Goal: Task Accomplishment & Management: Complete application form

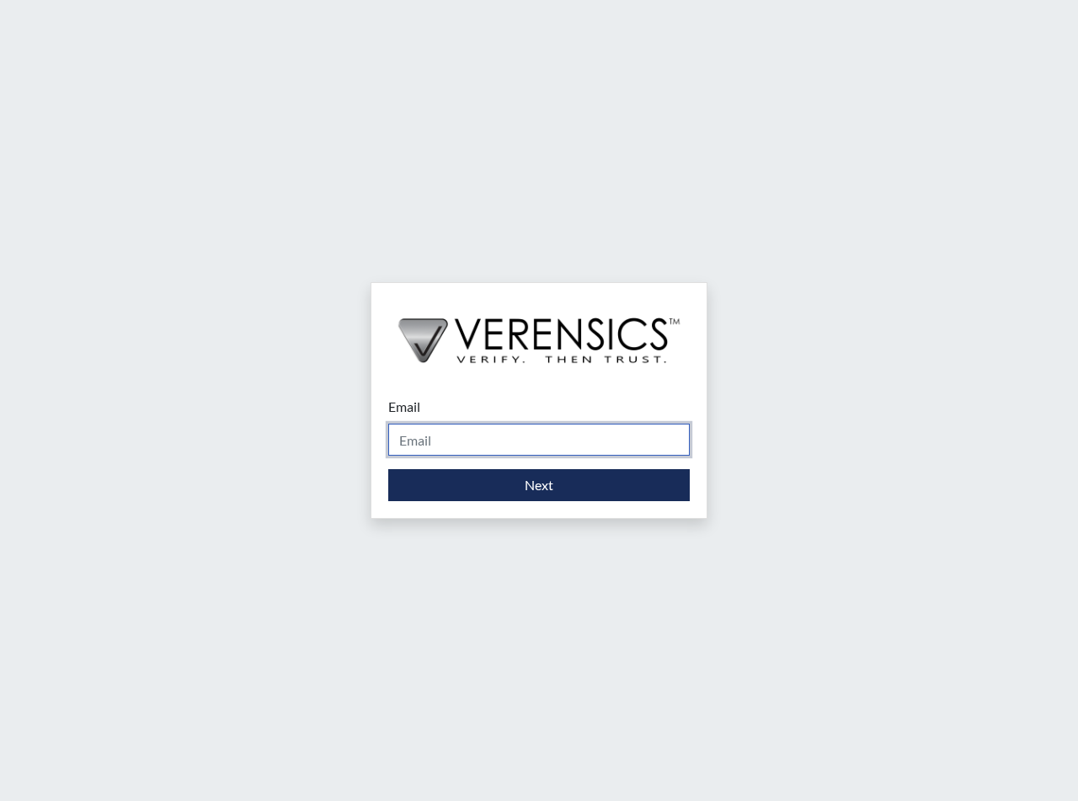
click at [422, 443] on input "Email" at bounding box center [539, 440] width 302 height 32
type input "[PERSON_NAME][EMAIL_ADDRESS][PERSON_NAME][DOMAIN_NAME]"
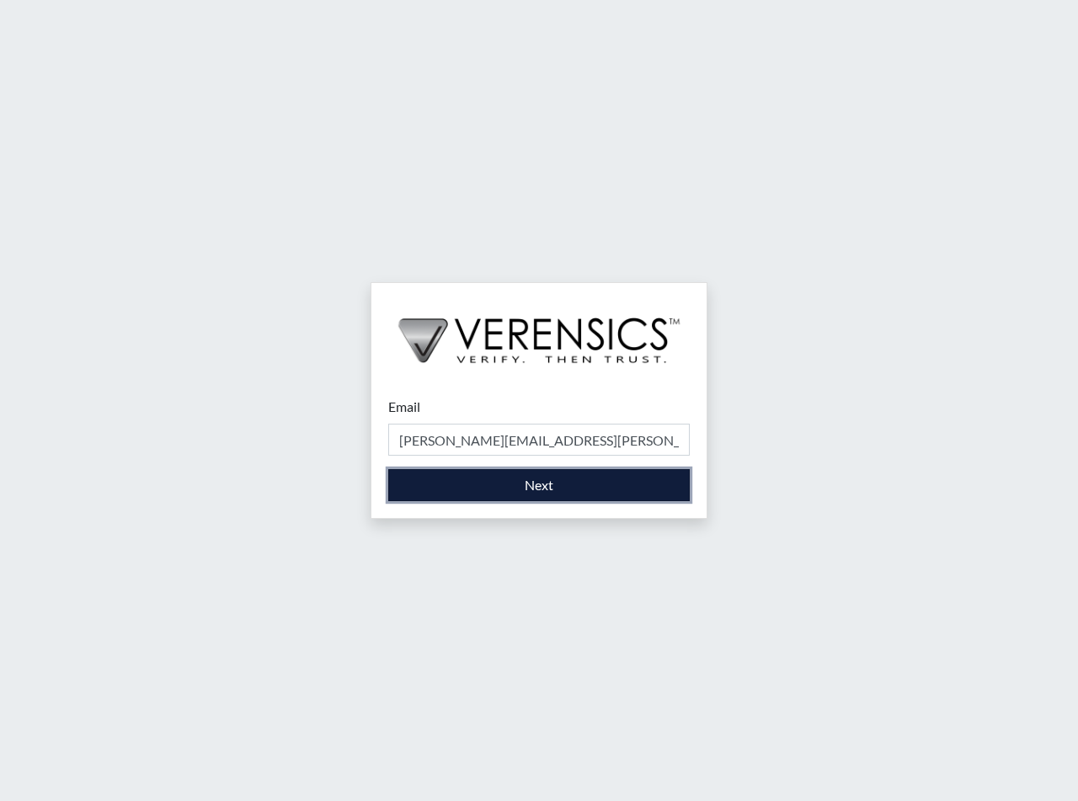
click at [522, 486] on button "Next" at bounding box center [539, 485] width 302 height 32
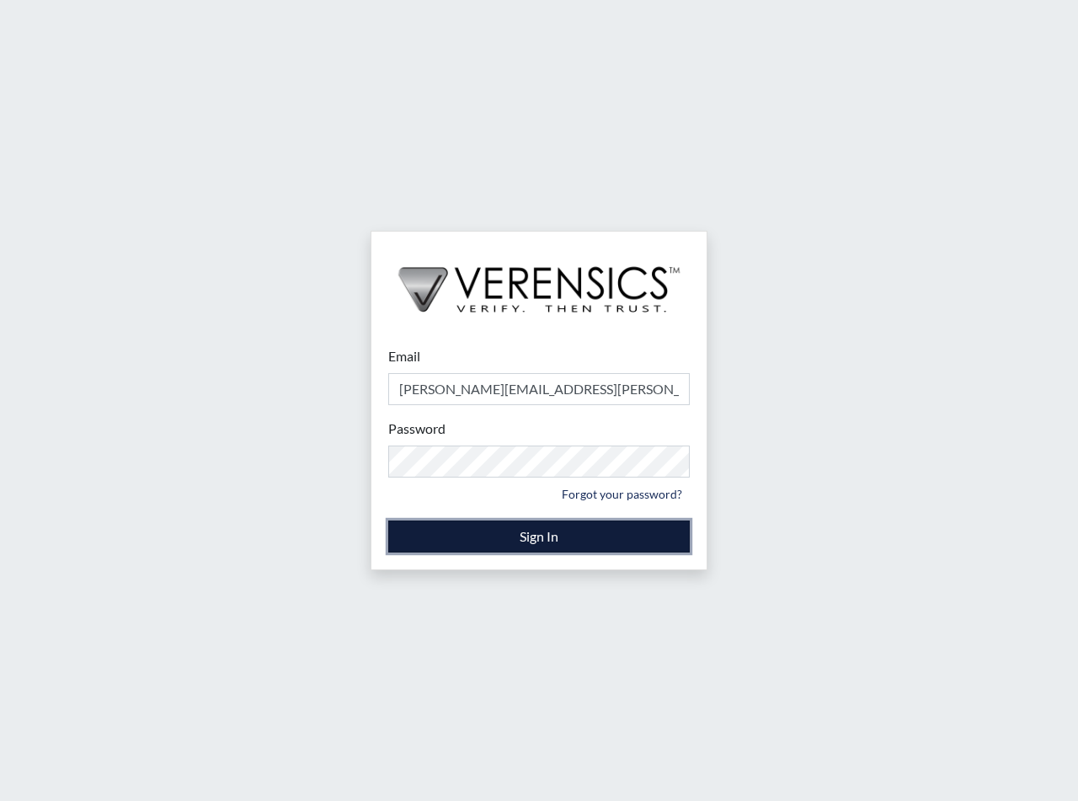
click at [530, 537] on button "Sign In" at bounding box center [539, 537] width 302 height 32
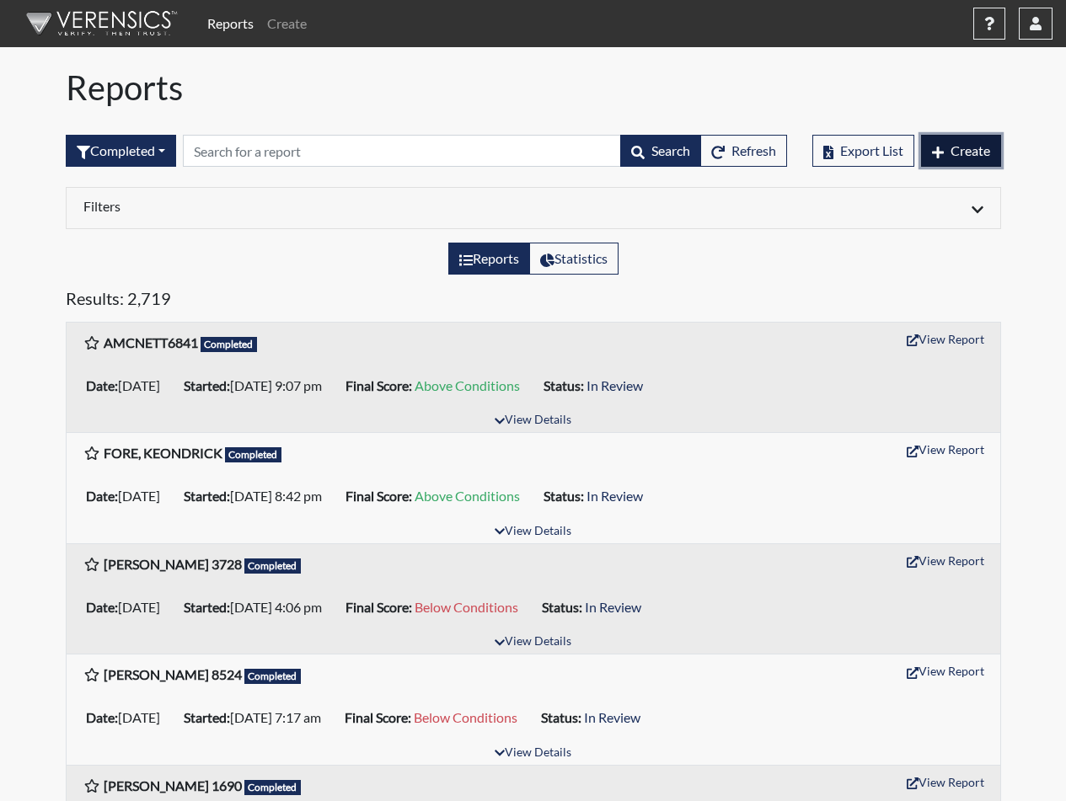
click at [954, 148] on span "Create" at bounding box center [970, 150] width 40 height 16
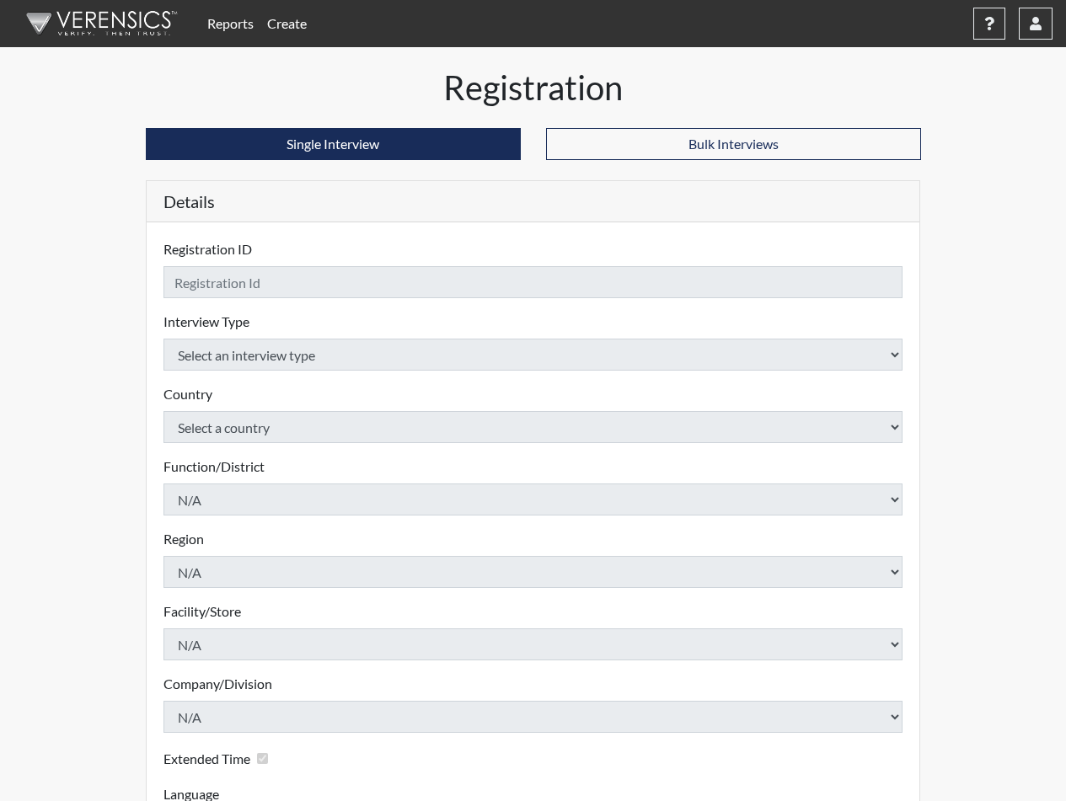
checkbox input "true"
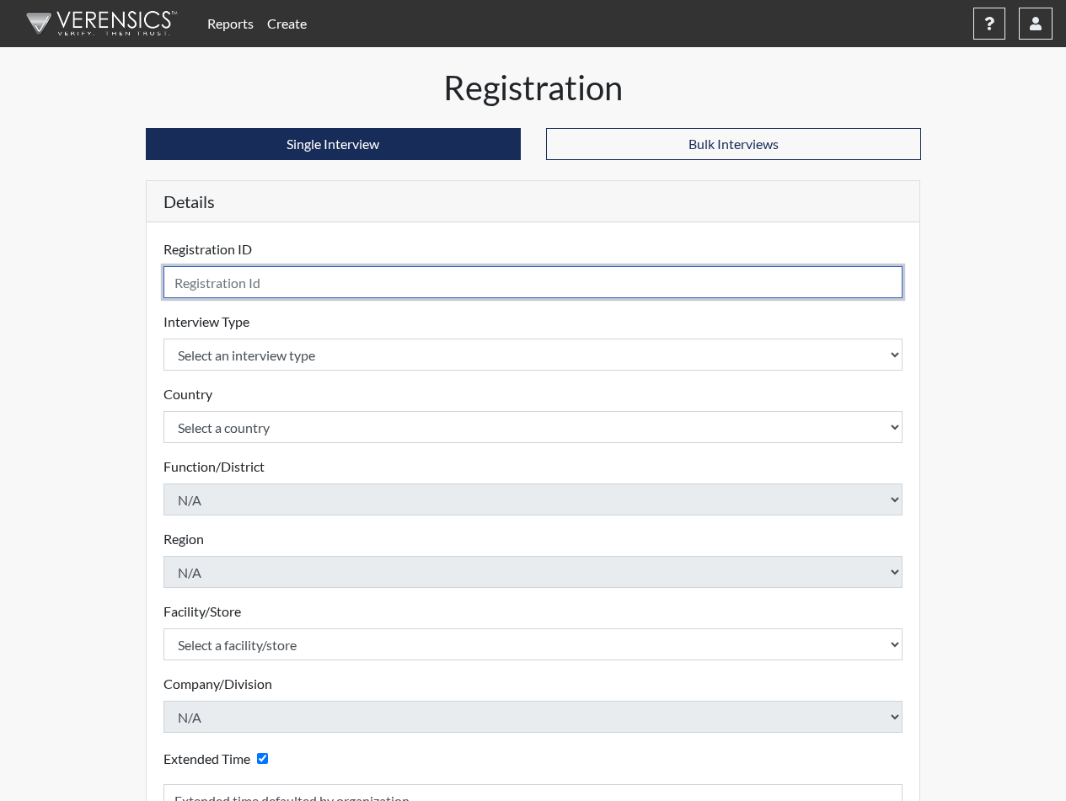
click at [269, 278] on input "text" at bounding box center [533, 282] width 740 height 32
type input "w"
drag, startPoint x: 180, startPoint y: 280, endPoint x: 190, endPoint y: 281, distance: 10.1
click at [184, 282] on input "[PERSON_NAME]" at bounding box center [533, 282] width 740 height 32
click at [263, 288] on input "[PERSON_NAME]" at bounding box center [533, 282] width 740 height 32
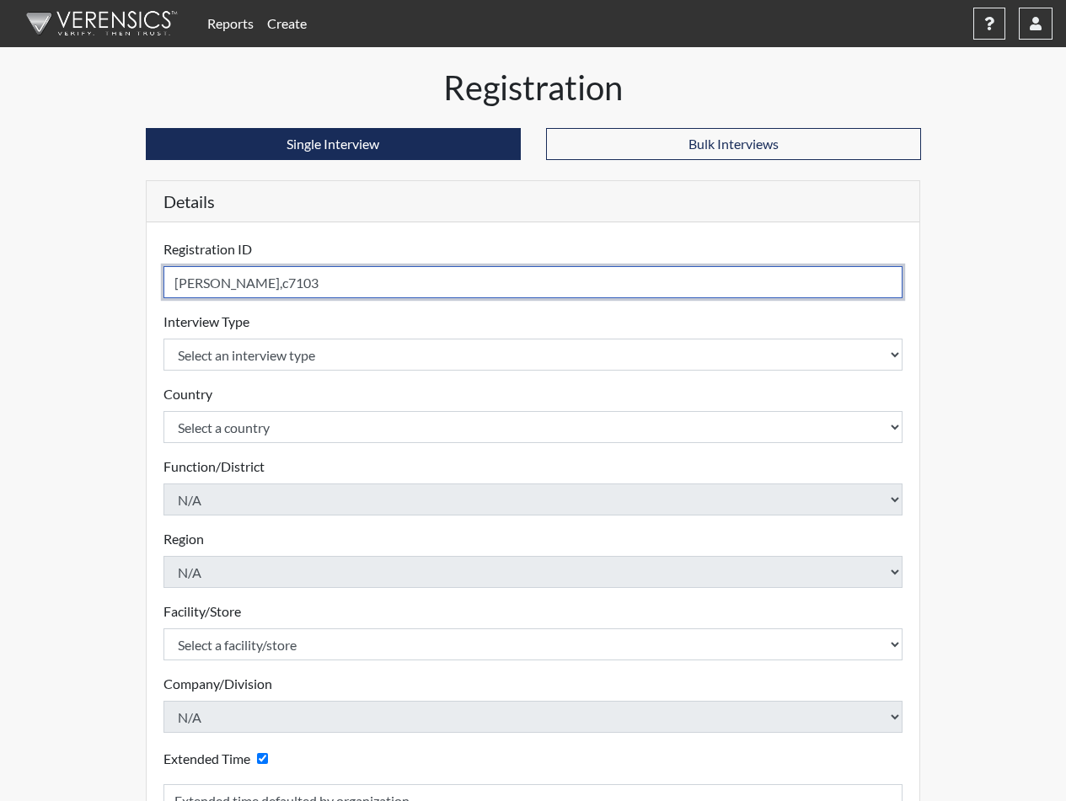
type input "[PERSON_NAME],c7103"
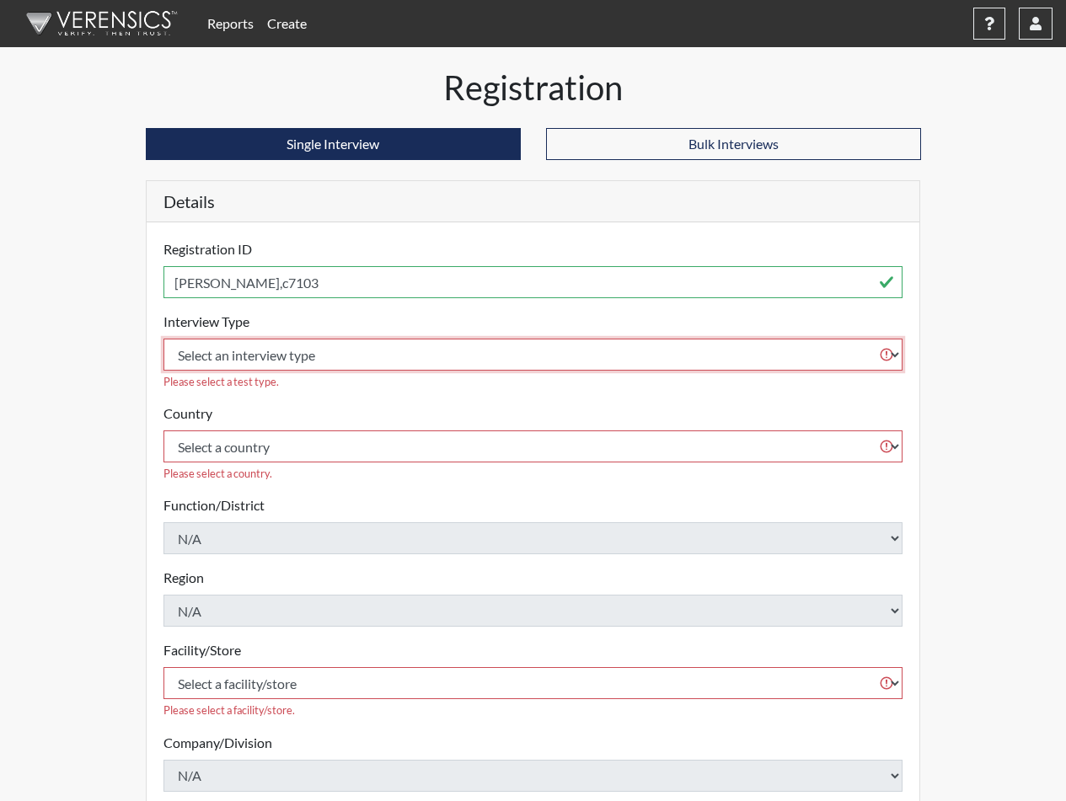
select select "ff733e93-e1bf-11ea-9c9f-0eff0cf7eb8f"
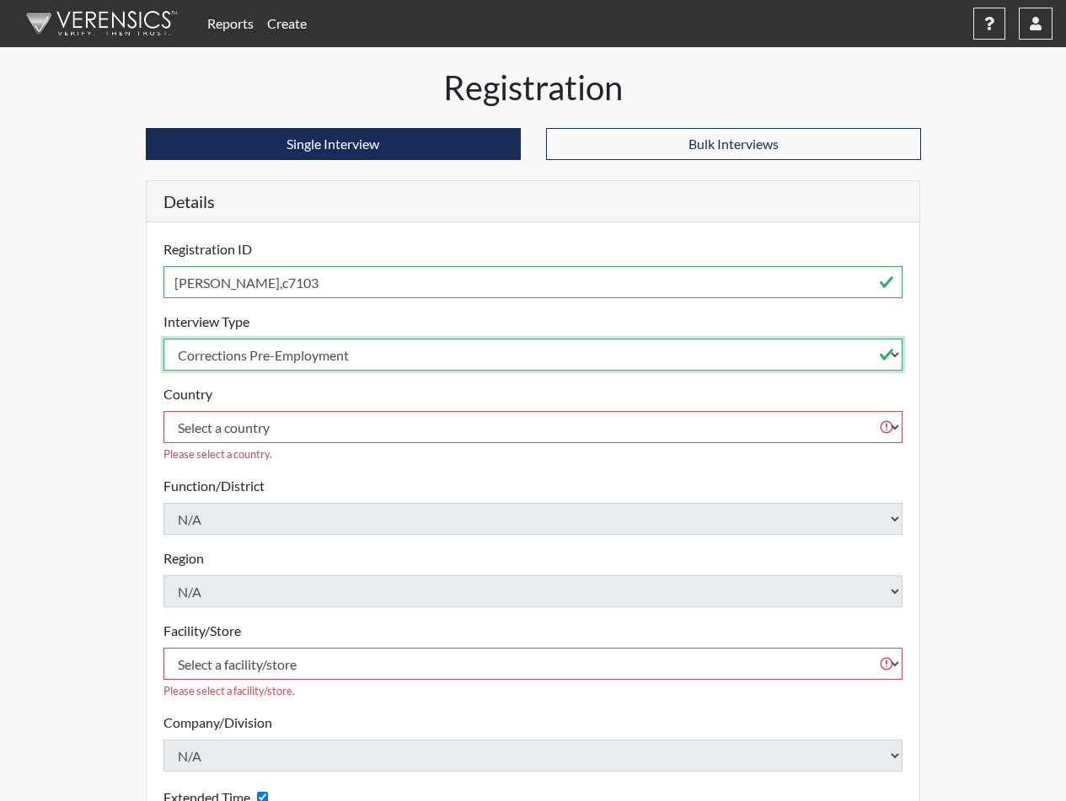
click at [163, 339] on select "Select an interview type Corrections Pre-Employment" at bounding box center [533, 355] width 740 height 32
select select "united-states-of-[GEOGRAPHIC_DATA]"
click at [163, 411] on select "Select a country [GEOGRAPHIC_DATA] [GEOGRAPHIC_DATA]" at bounding box center [533, 427] width 740 height 32
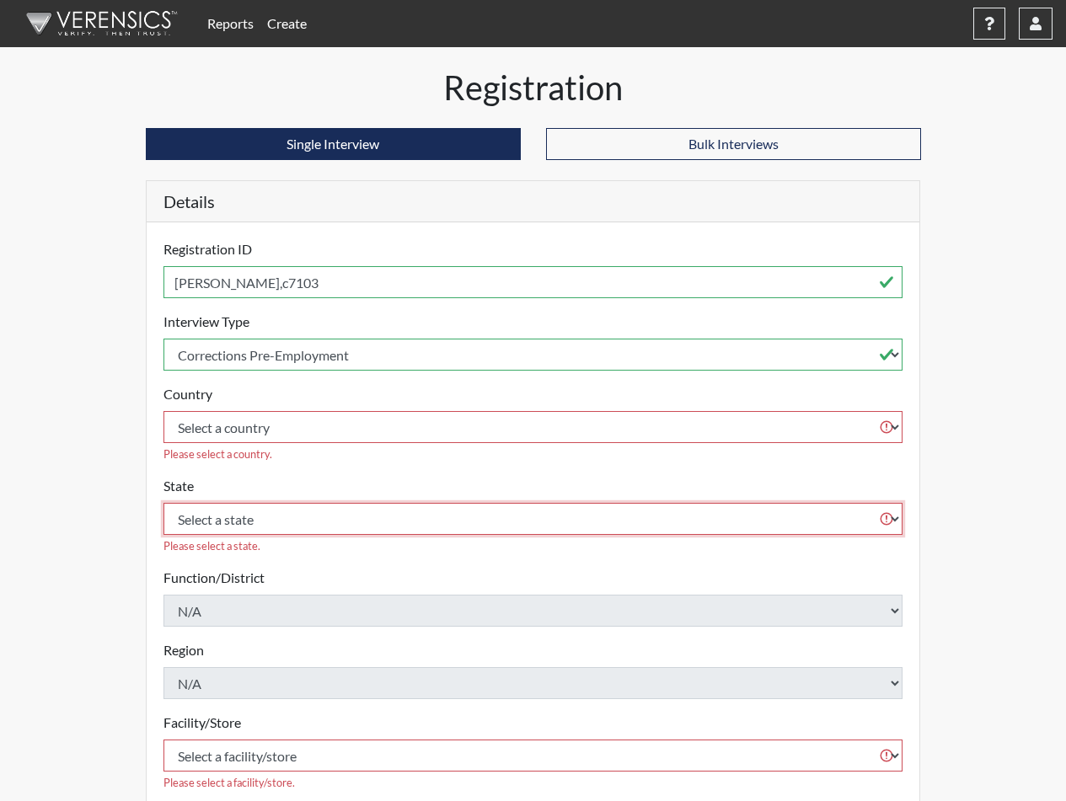
select select "SC"
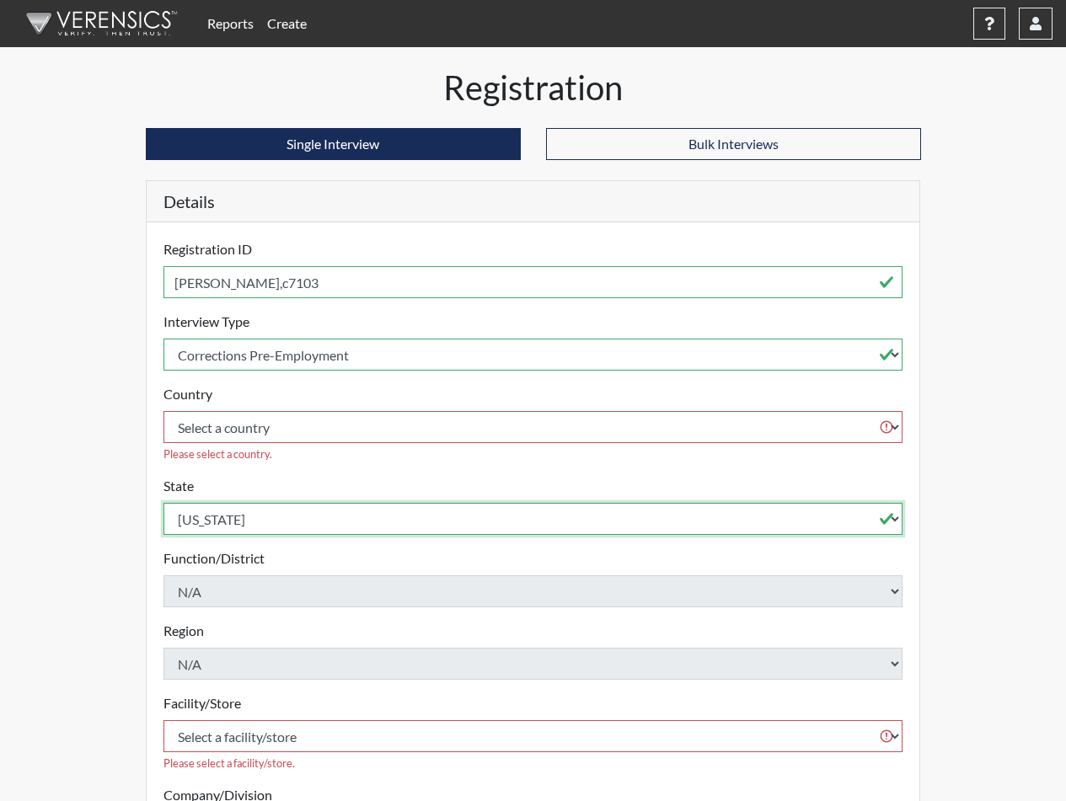
click at [163, 503] on select "Select a state [US_STATE] [US_STATE] [US_STATE] [US_STATE] [US_STATE] [US_STATE…" at bounding box center [533, 519] width 740 height 32
select select "c6e33473-242b-401e-8fed-f89f69c19afd"
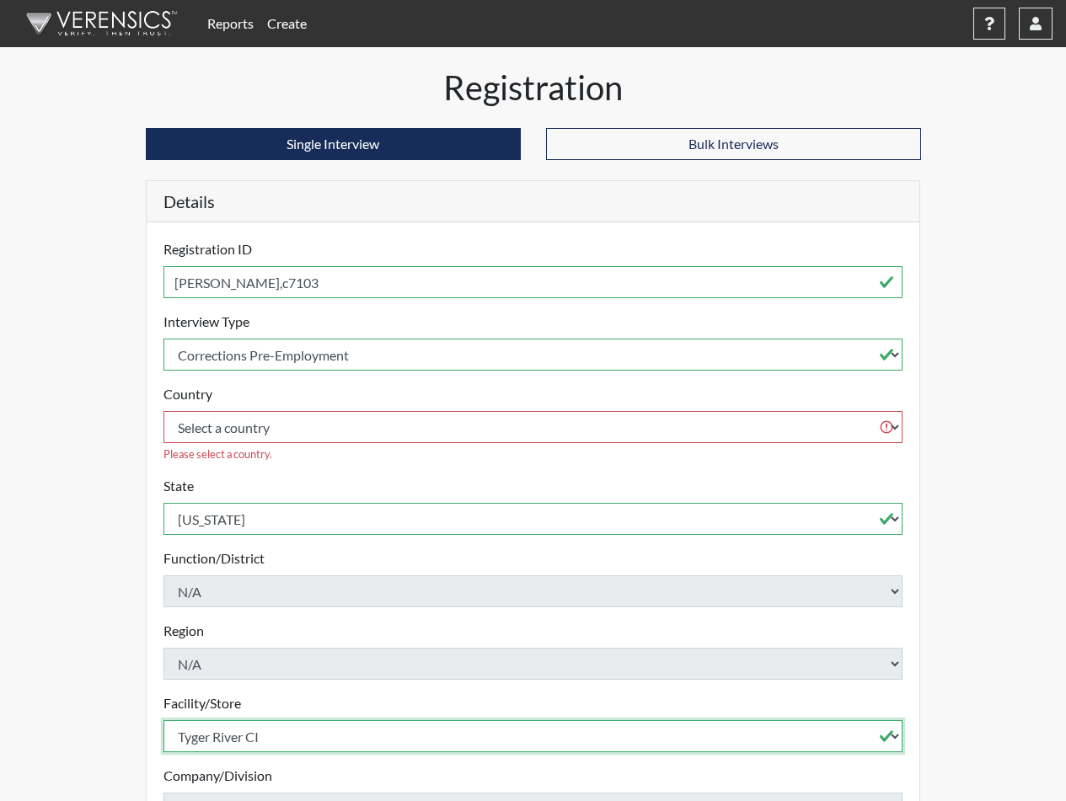
click at [163, 720] on select "Select a facility/store [GEOGRAPHIC_DATA] CI Broad River CI [PERSON_NAME] CI Di…" at bounding box center [533, 736] width 740 height 32
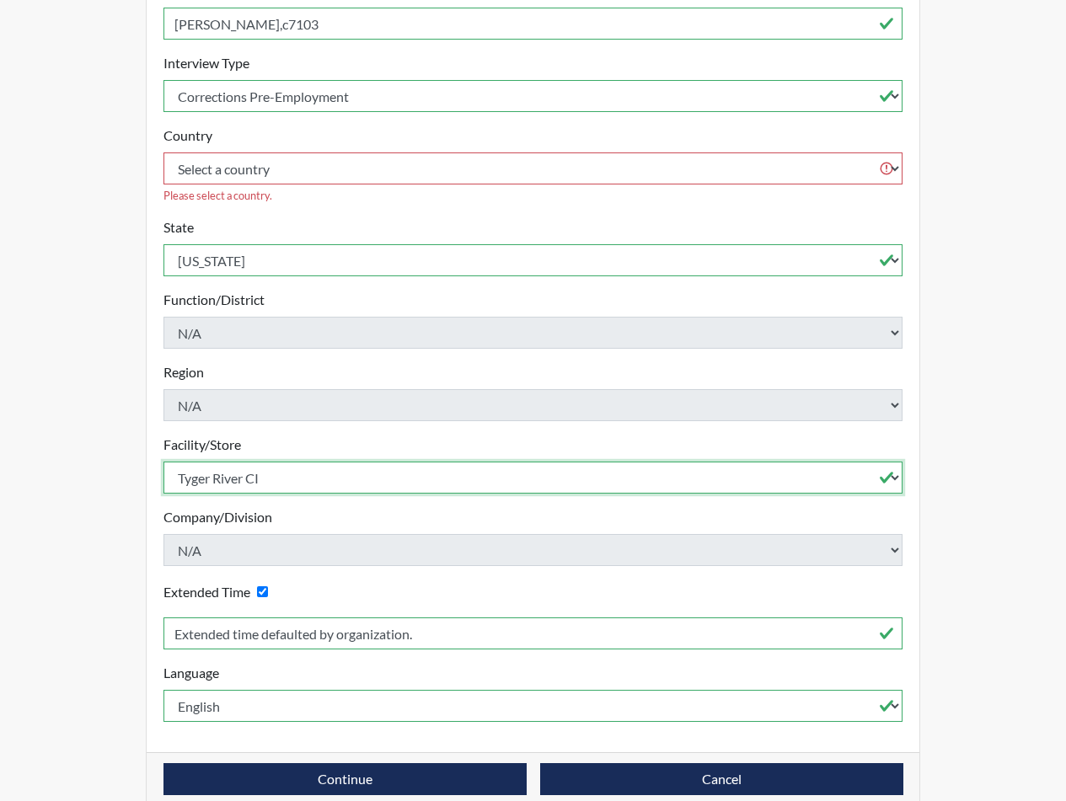
scroll to position [264, 0]
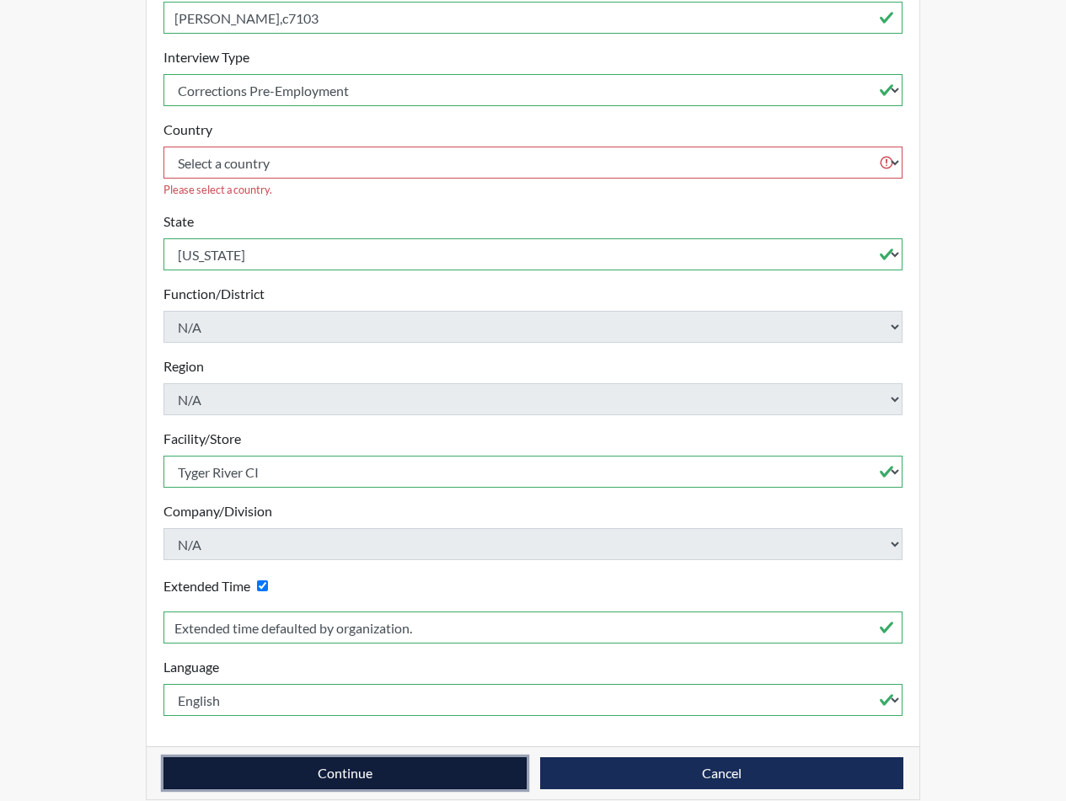
click at [472, 757] on button "Continue" at bounding box center [344, 773] width 363 height 32
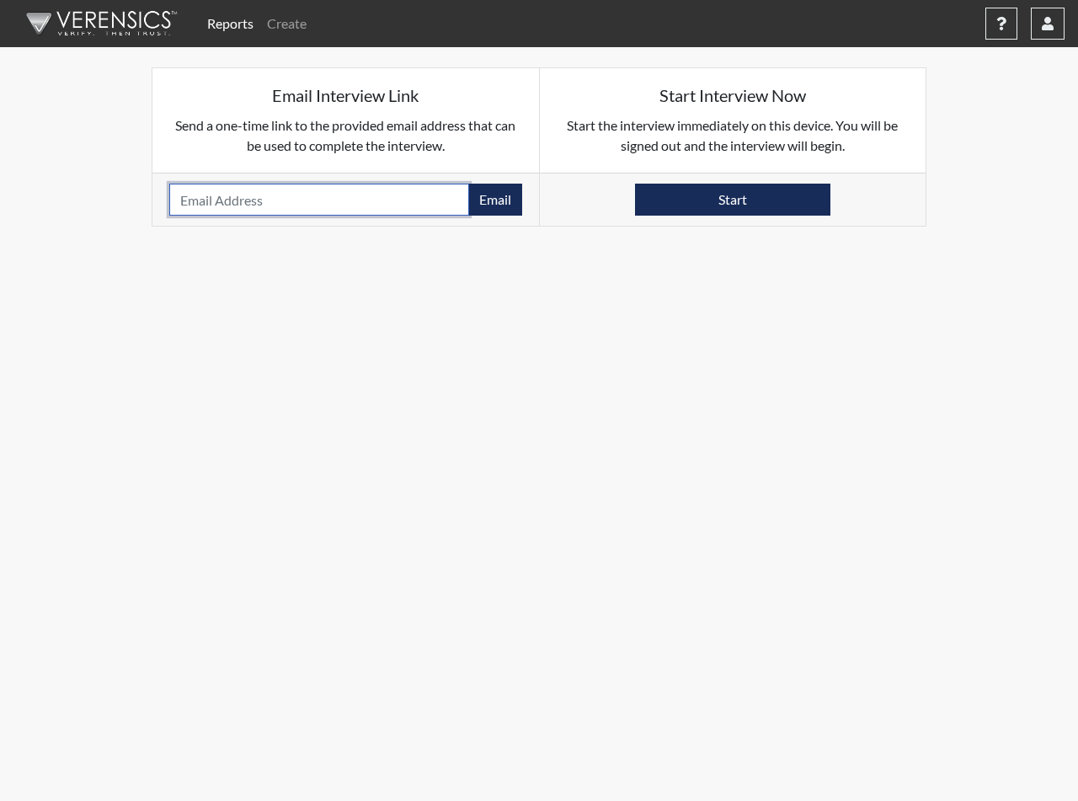
click at [297, 205] on input "email" at bounding box center [319, 200] width 300 height 32
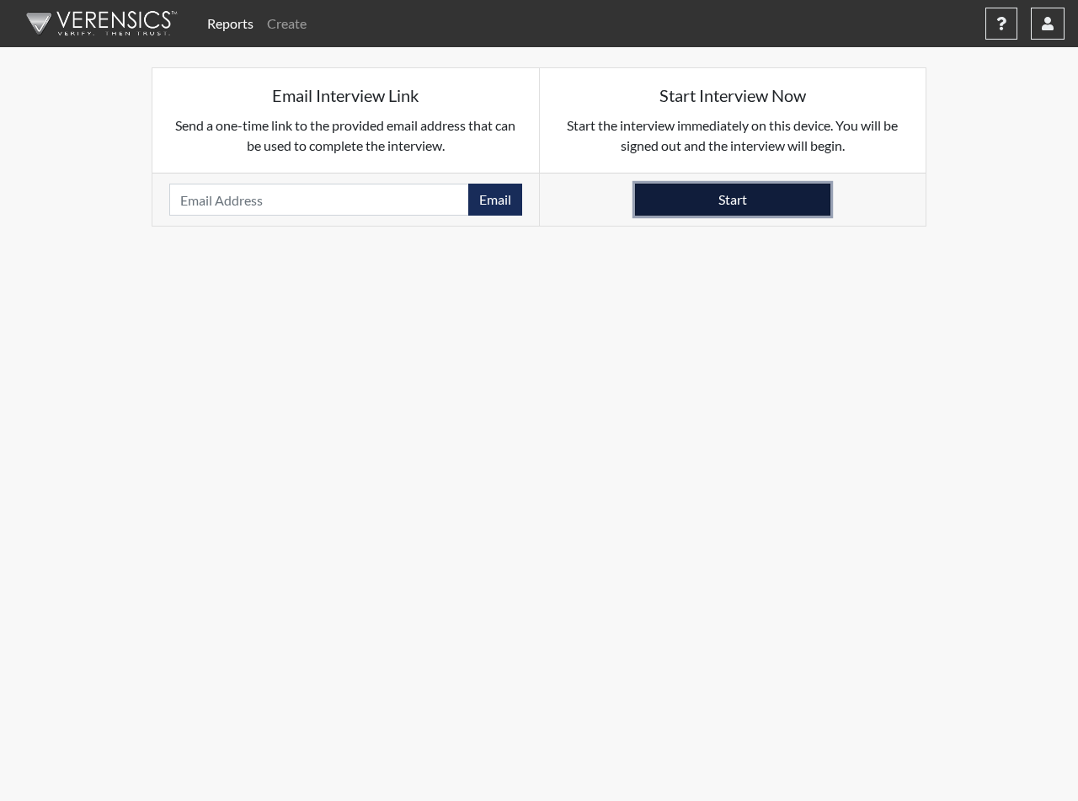
click at [652, 208] on button "Start" at bounding box center [732, 200] width 195 height 32
